Goal: Task Accomplishment & Management: Use online tool/utility

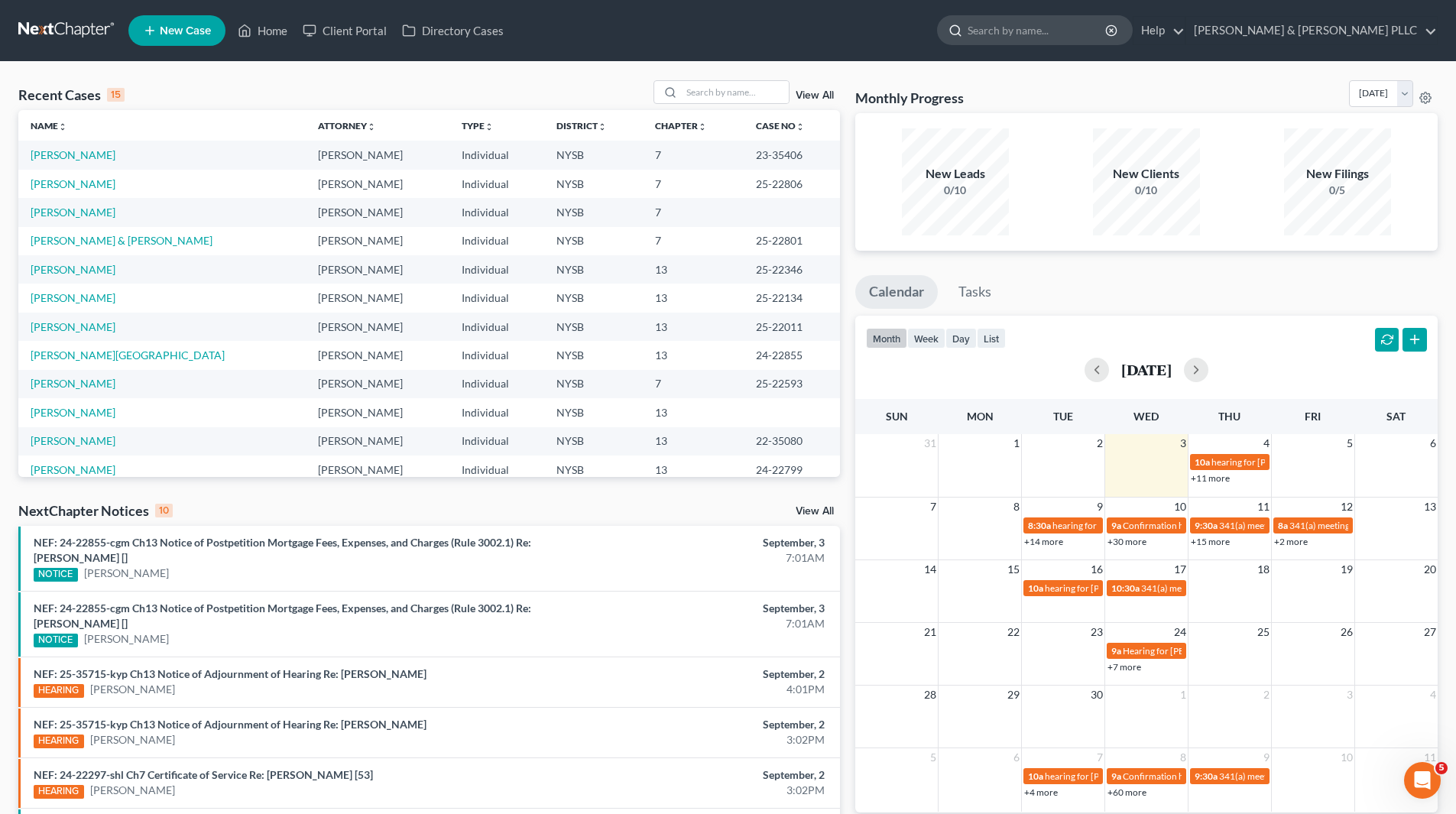
click at [1045, 30] on input "search" at bounding box center [1038, 30] width 140 height 29
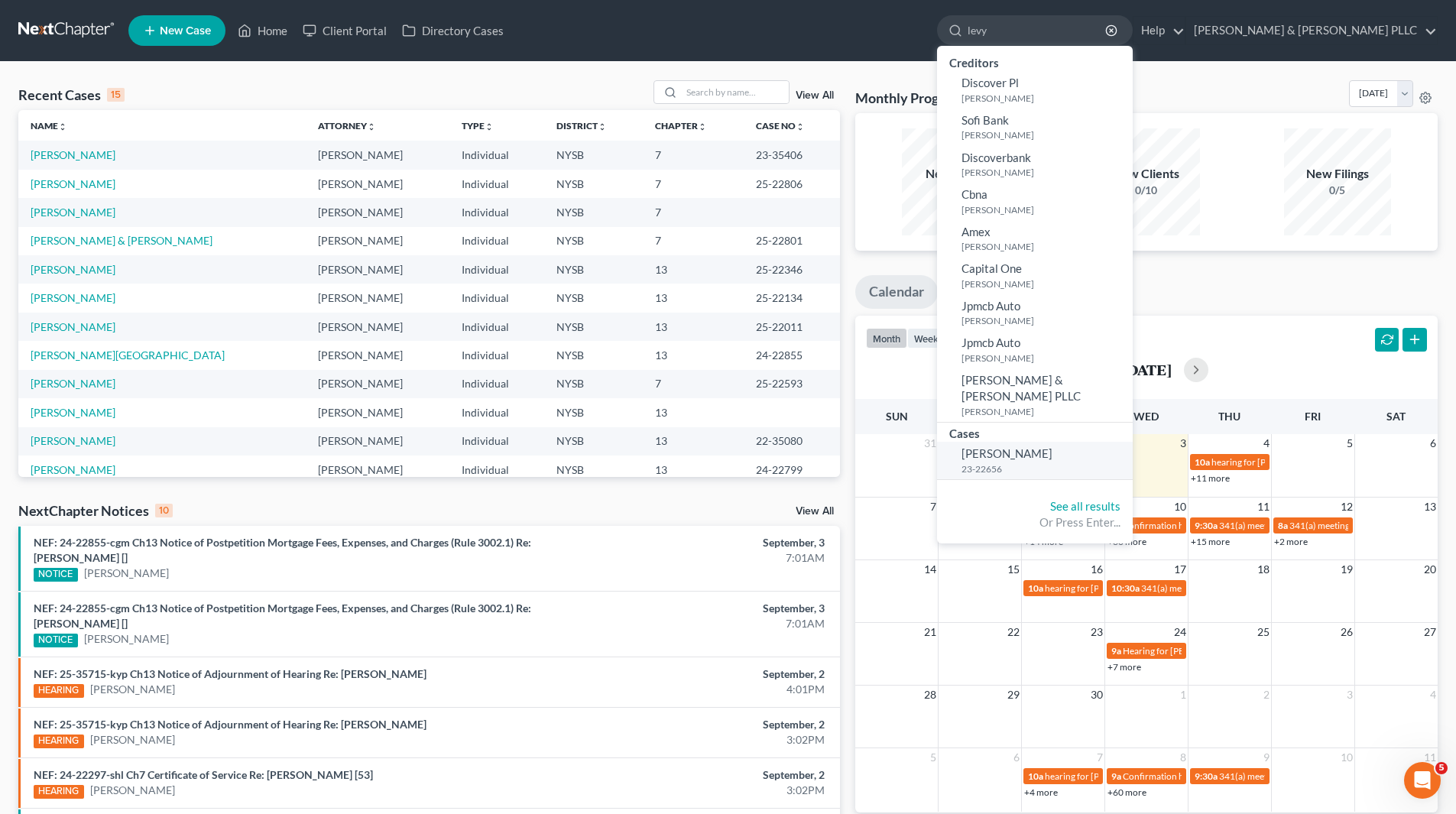
type input "levy"
click at [1053, 446] on span "[PERSON_NAME]" at bounding box center [1007, 452] width 91 height 14
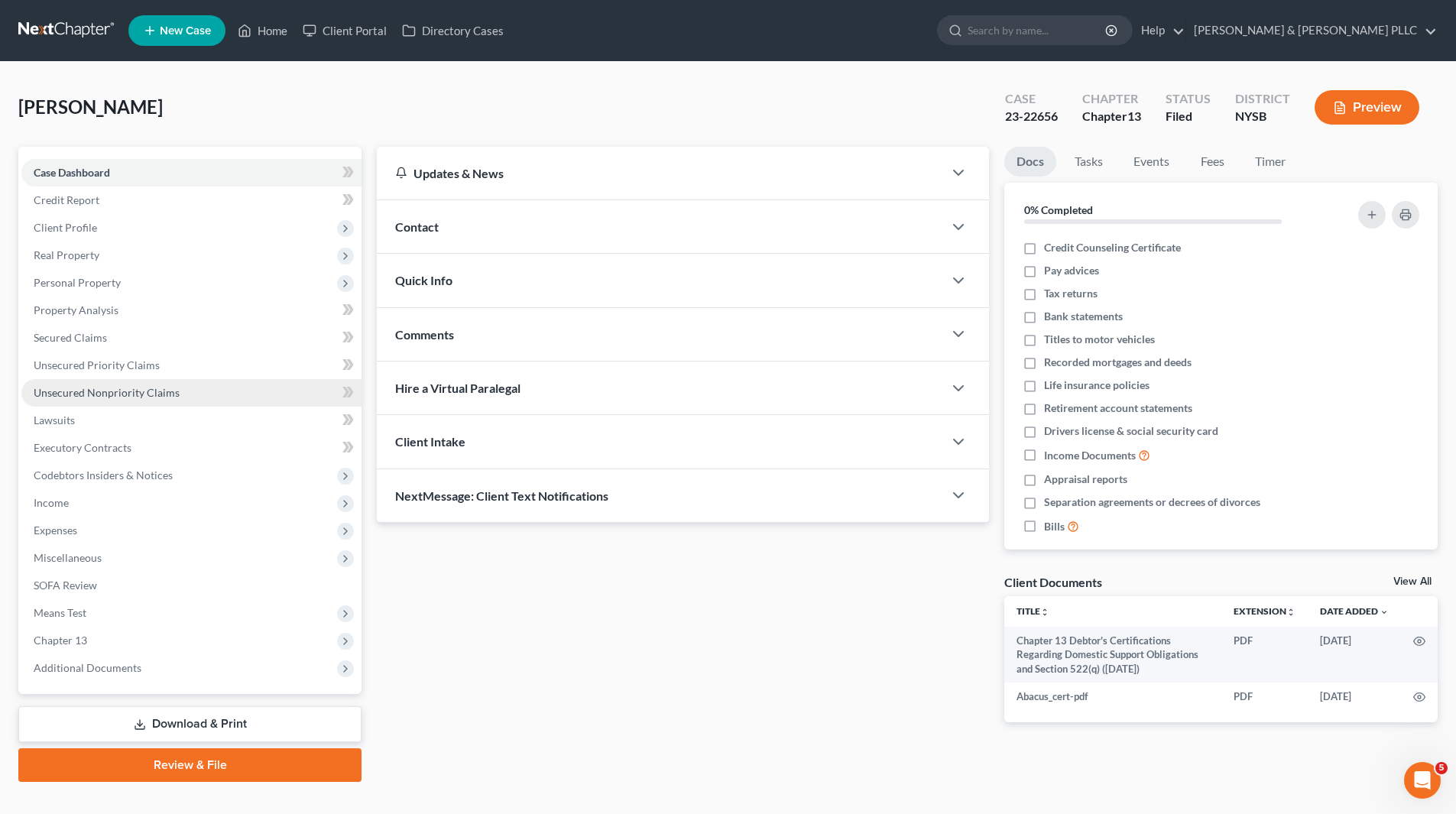
click at [173, 394] on span "Unsecured Nonpriority Claims" at bounding box center [106, 393] width 146 height 13
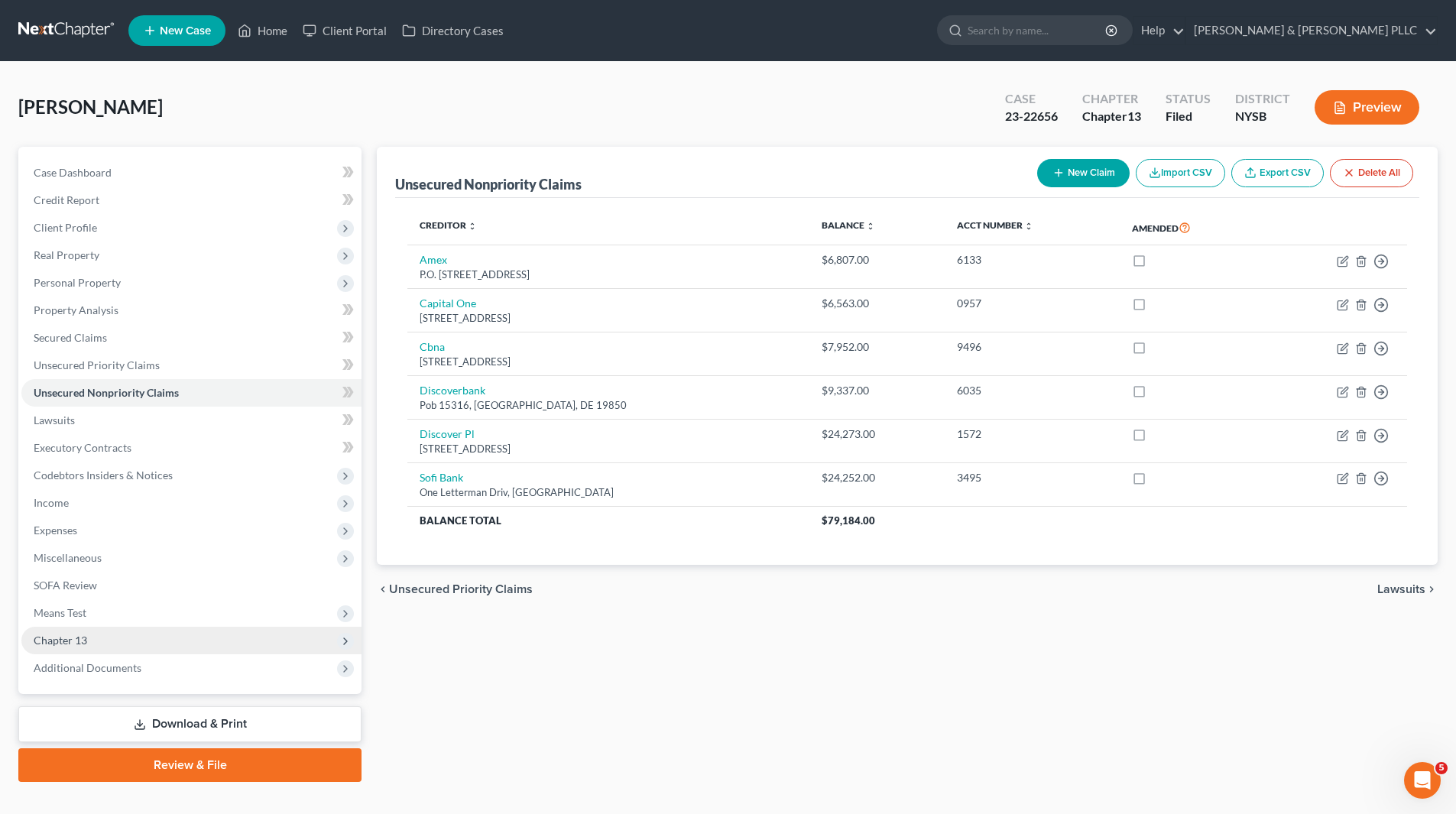
click at [136, 640] on span "Chapter 13" at bounding box center [192, 641] width 340 height 28
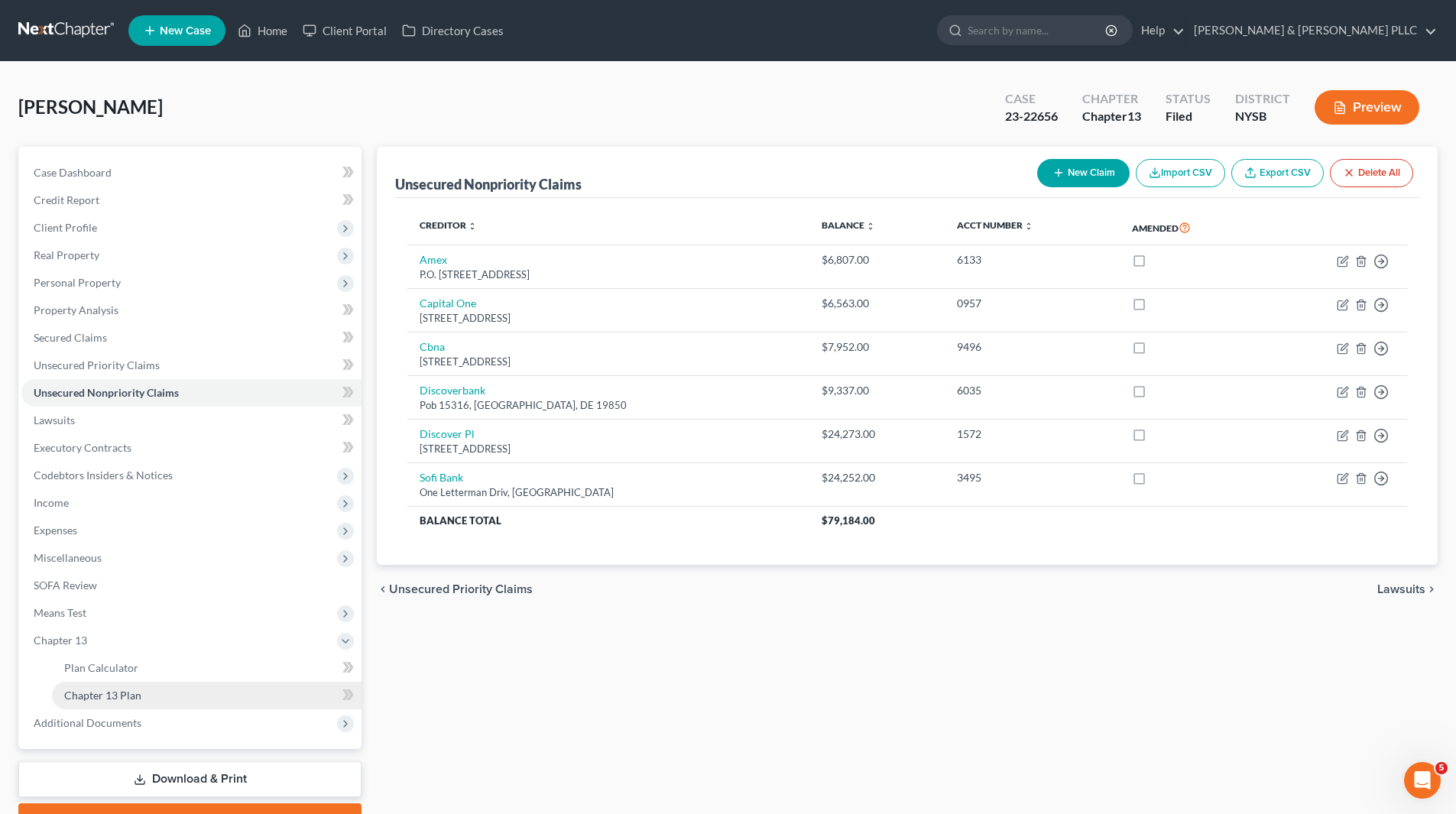
click at [119, 701] on span "Chapter 13 Plan" at bounding box center [102, 695] width 77 height 13
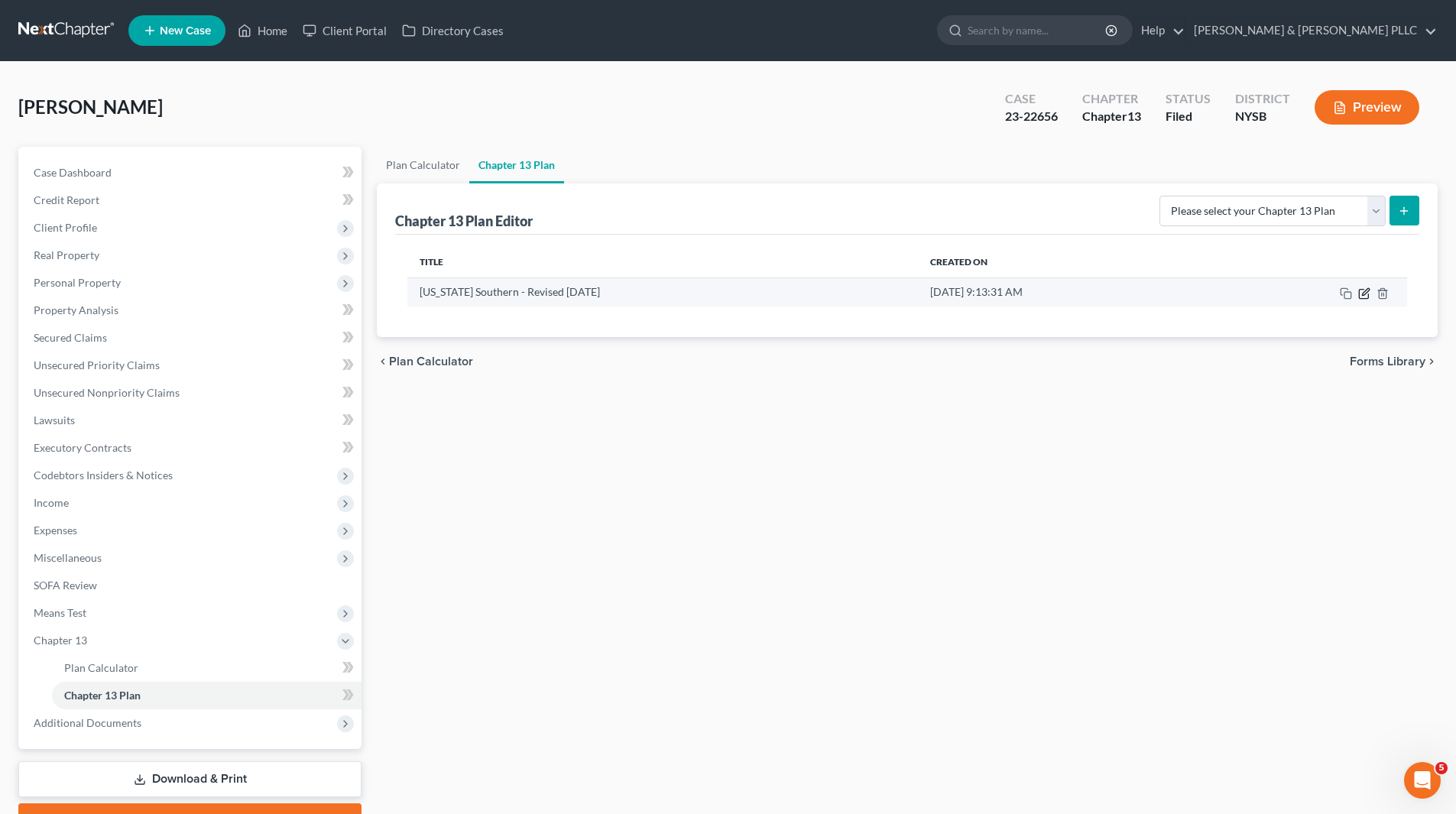
click at [1361, 290] on icon "button" at bounding box center [1364, 293] width 9 height 9
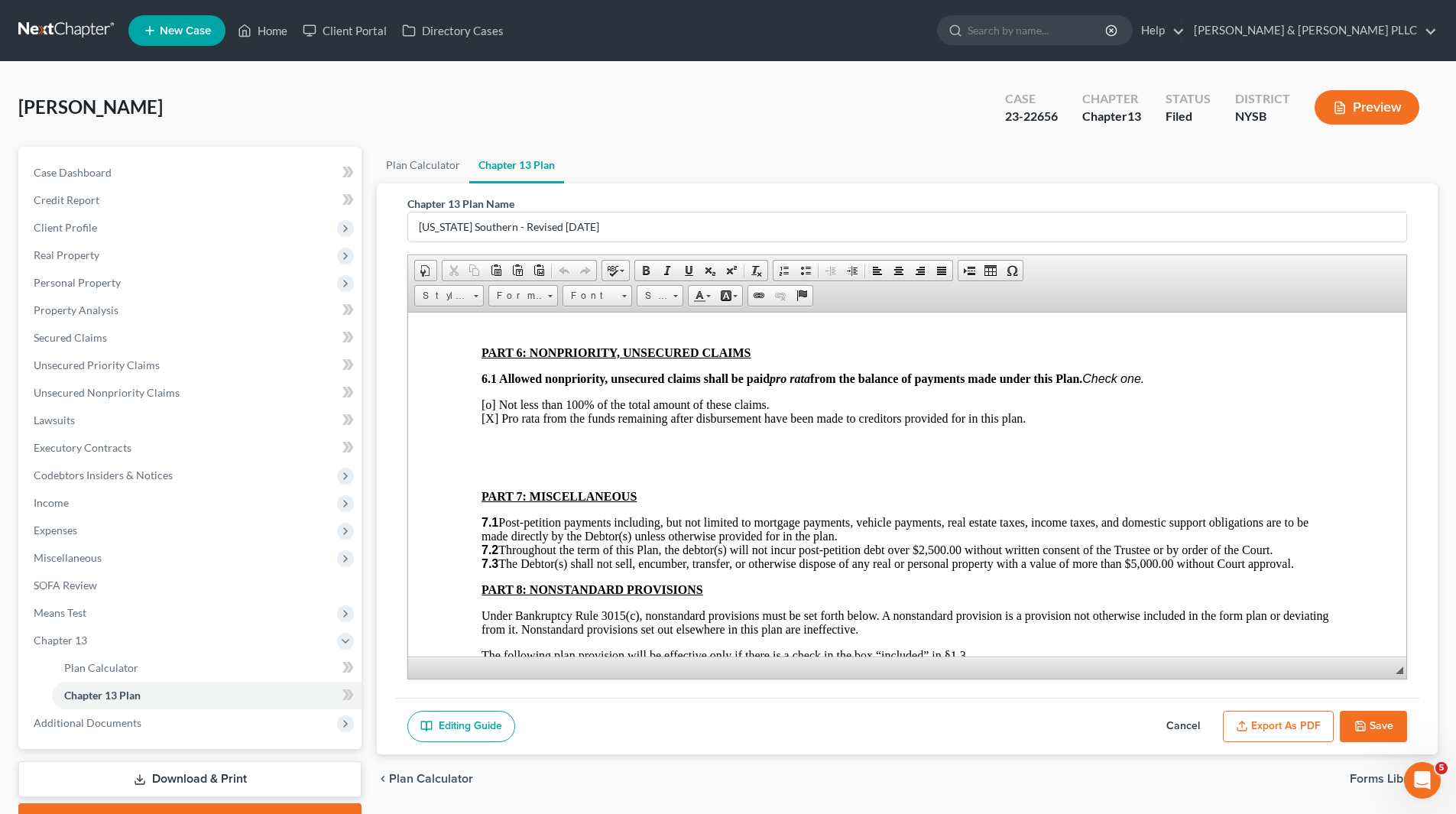
scroll to position [3438, 0]
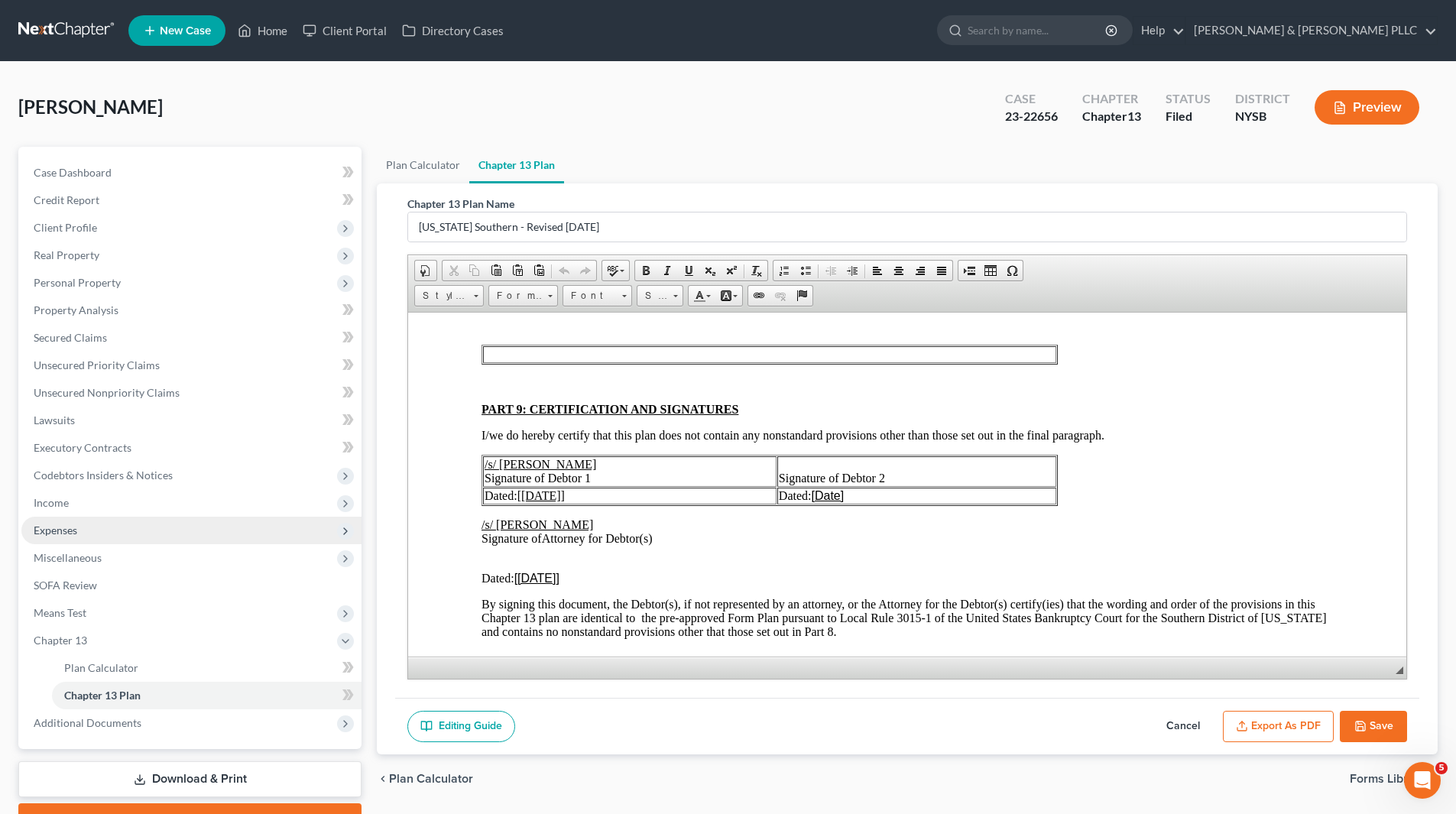
click at [101, 523] on span "Expenses" at bounding box center [192, 530] width 340 height 28
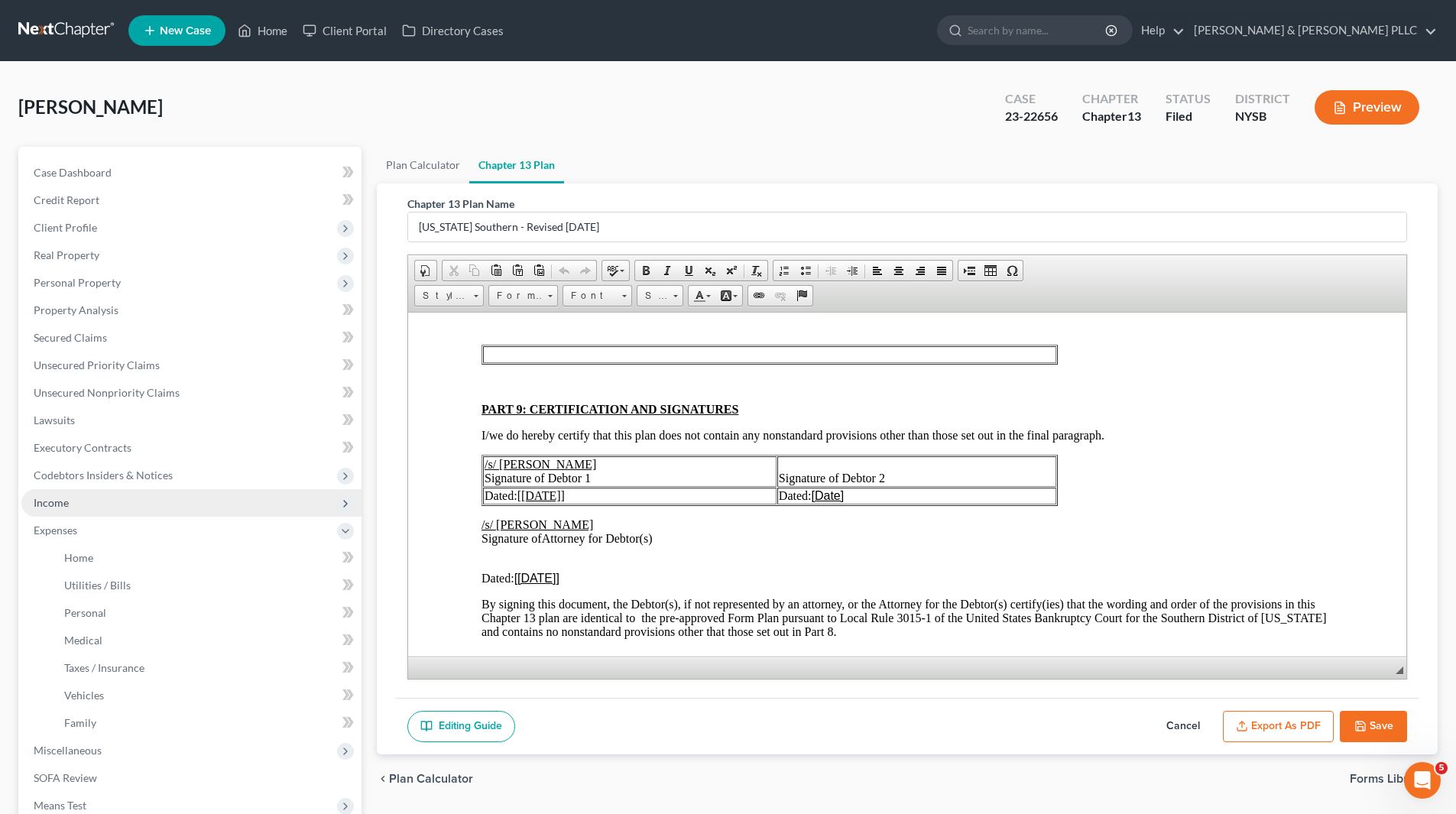
click at [100, 509] on span "Income" at bounding box center [192, 503] width 340 height 28
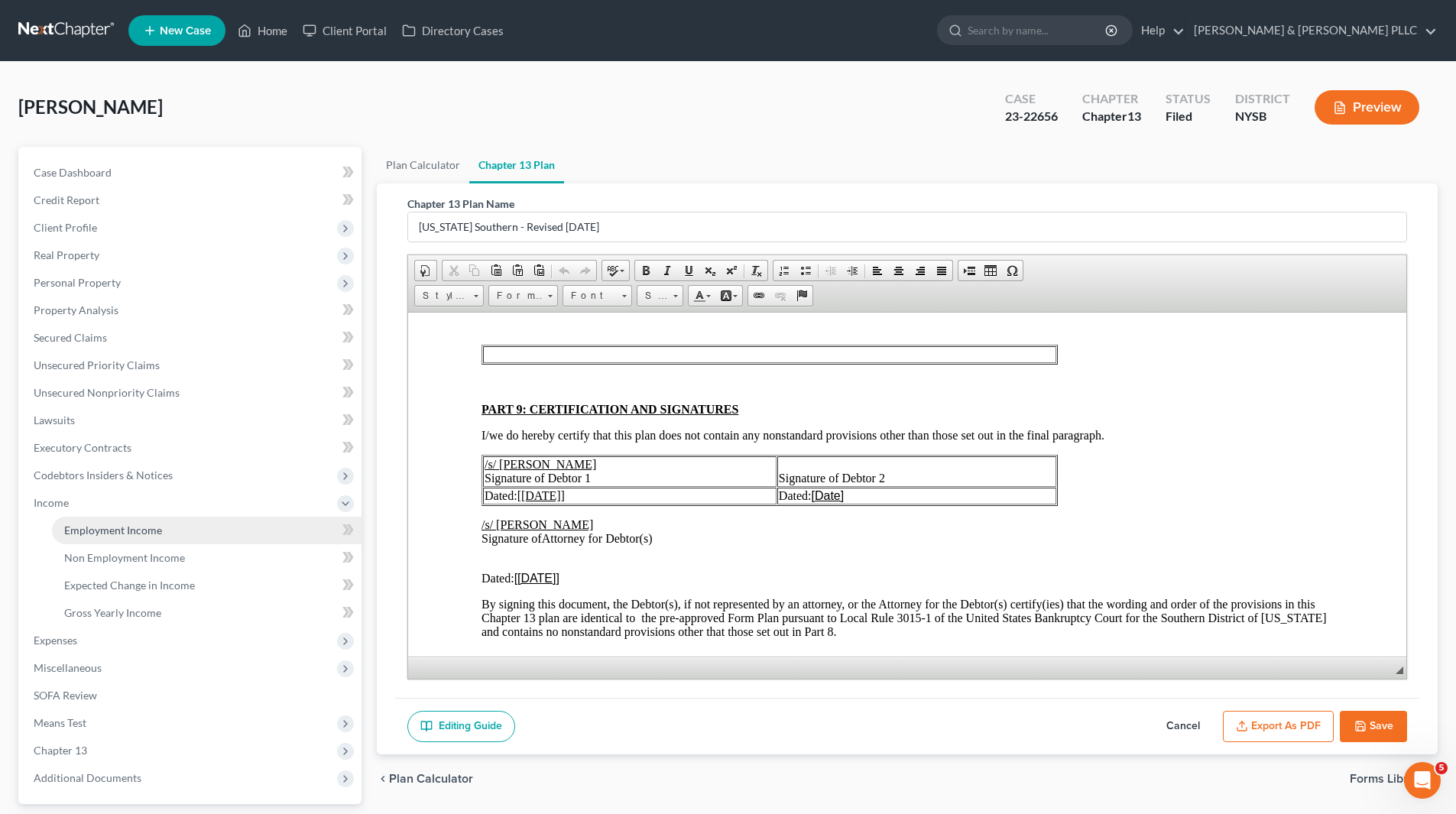
click at [111, 533] on span "Employment Income" at bounding box center [113, 530] width 98 height 13
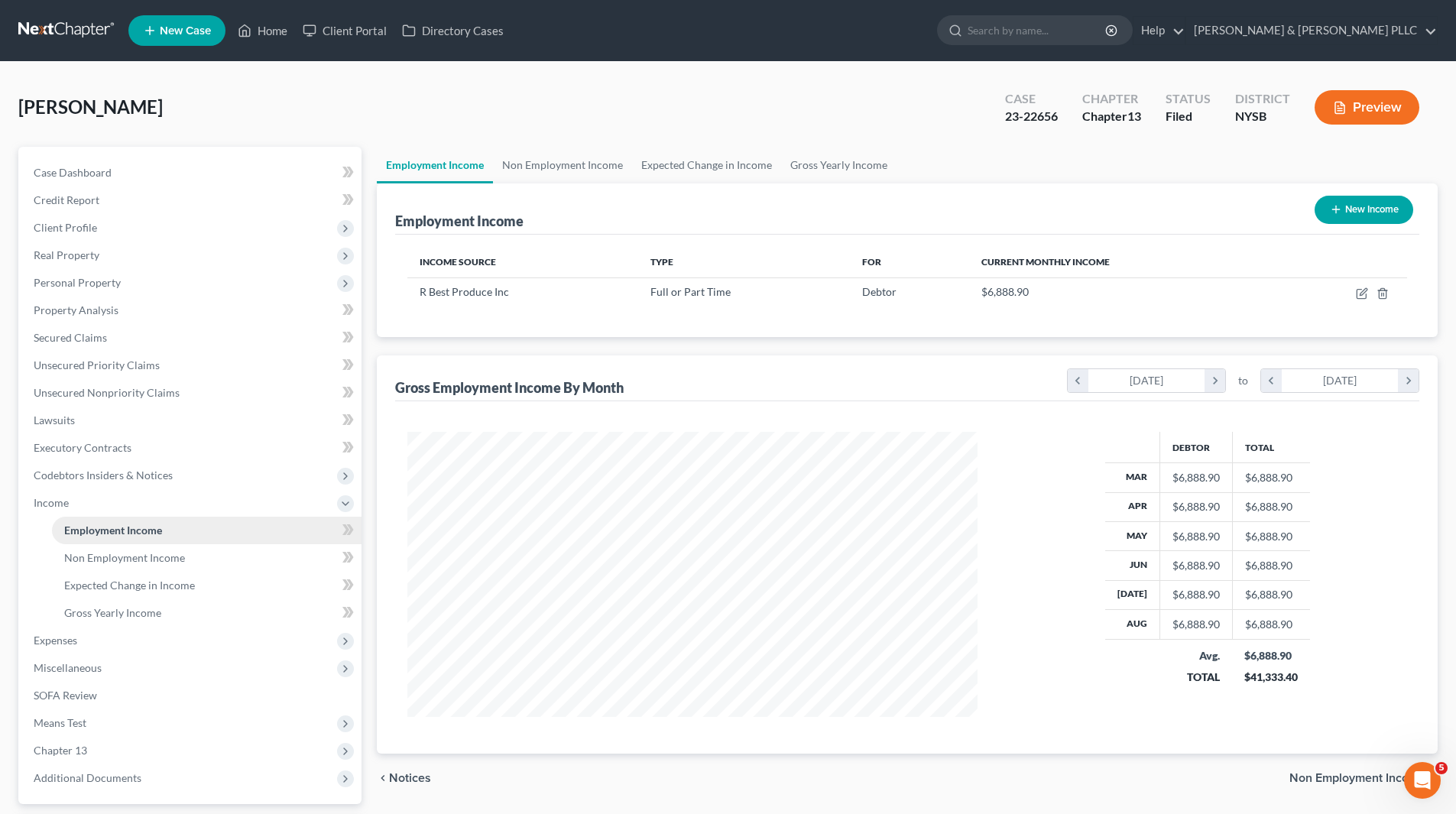
scroll to position [285, 601]
